Goal: Information Seeking & Learning: Learn about a topic

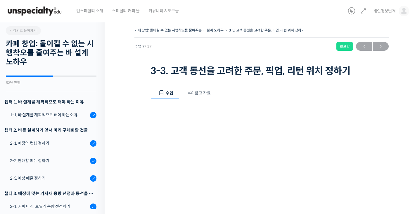
scroll to position [212, 0]
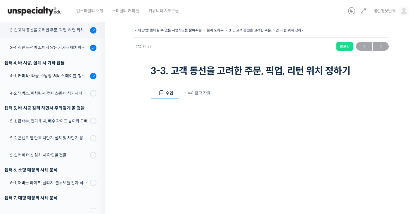
click at [269, 107] on div "영상이 끊기[DEMOGRAPHIC_DATA] 여기를 클릭해주세요" at bounding box center [261, 173] width 222 height 149
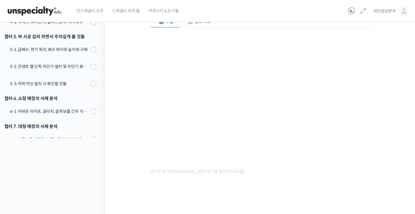
scroll to position [23, 0]
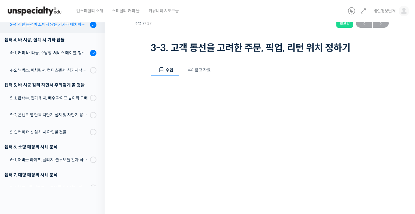
click at [67, 29] on link "3-4. 직원 동선이 꼬이지 않는 기자재 배치하는 방법" at bounding box center [51, 25] width 108 height 16
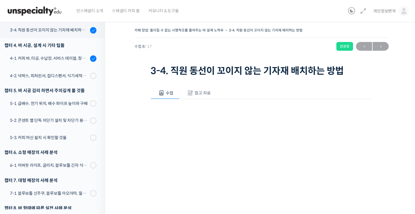
scroll to position [229, 0]
click at [76, 57] on div "4-1. 커피 바, 타공, 수납장, 서비스 테이블, 창고 및 직원 휴게실" at bounding box center [49, 58] width 78 height 6
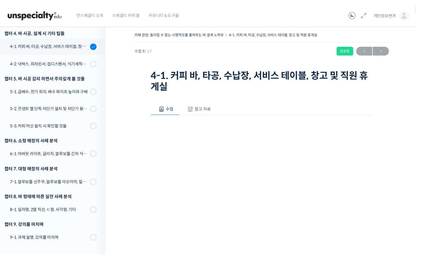
scroll to position [233, 0]
